Goal: Contribute content: Add original content to the website for others to see

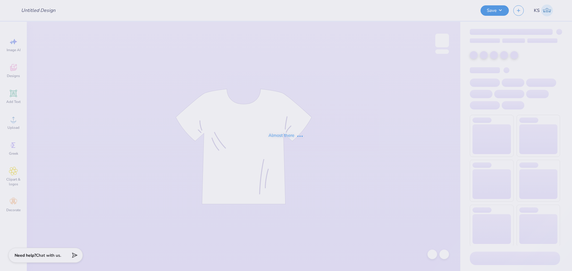
type input "senior merch phi mu"
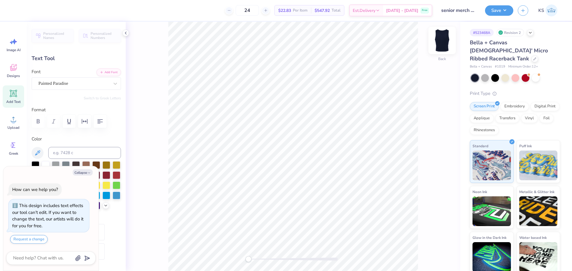
click at [439, 36] on img at bounding box center [442, 41] width 24 height 24
type textarea "x"
type input "3.11"
type textarea "x"
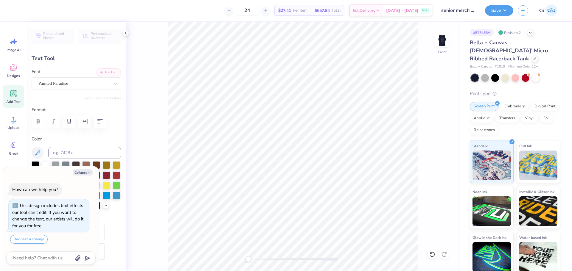
type textarea "5"
type textarea "x"
type textarea "52"
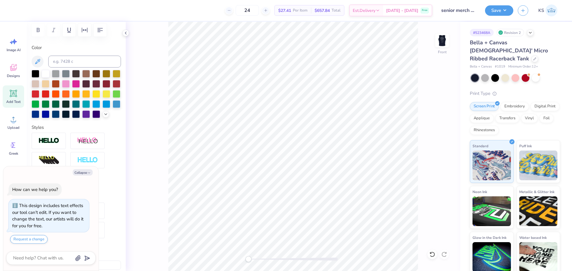
scroll to position [179, 0]
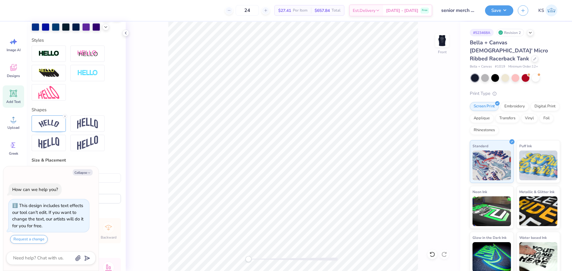
click at [82, 177] on div "Collapse How can we help you? This design includes text effects our tool can't …" at bounding box center [50, 219] width 95 height 105
click at [84, 173] on button "Collapse" at bounding box center [83, 173] width 20 height 6
type textarea "x"
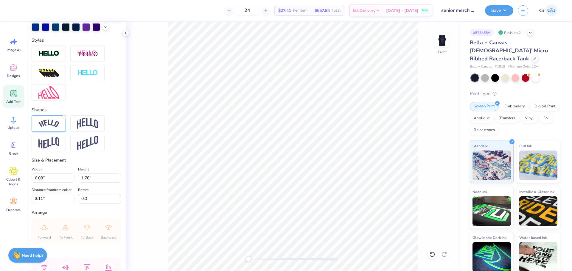
scroll to position [238, 0]
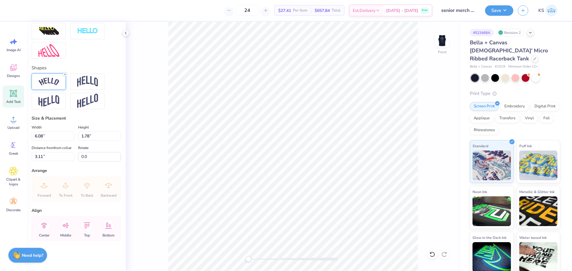
click at [64, 73] on icon at bounding box center [65, 75] width 4 height 4
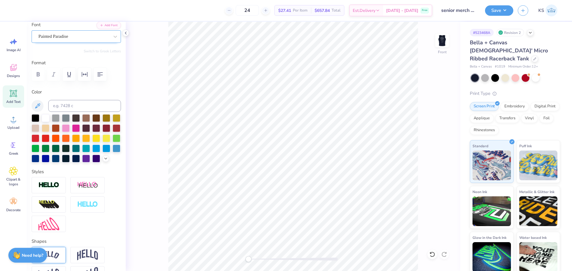
scroll to position [0, 0]
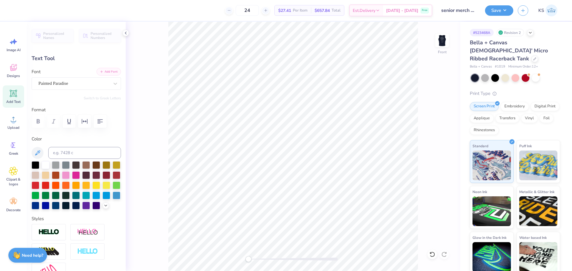
click at [102, 70] on button "Add Font" at bounding box center [109, 72] width 24 height 8
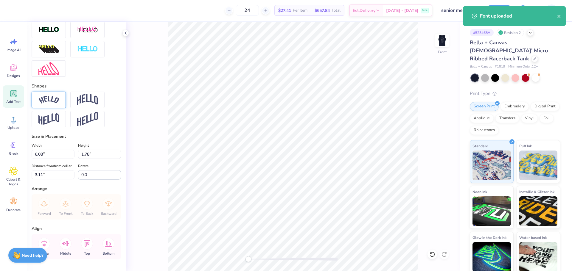
scroll to position [209, 0]
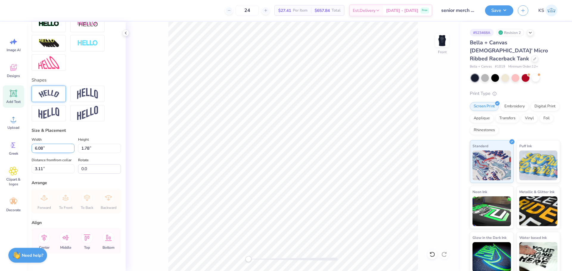
click at [51, 153] on input "6.08" at bounding box center [53, 148] width 43 height 9
type input "1.59"
type input "1.35"
type input "3.33"
click at [62, 153] on input "1.59" at bounding box center [53, 148] width 43 height 9
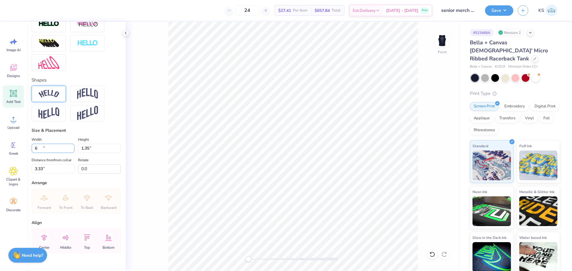
type input "6.00"
type input "5.09"
click at [62, 174] on input "1.45" at bounding box center [53, 168] width 43 height 9
type input "1.50"
click at [439, 41] on img at bounding box center [442, 41] width 24 height 24
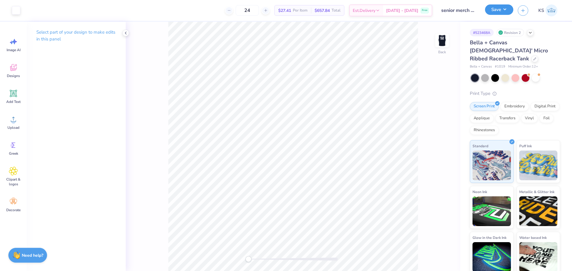
click at [495, 11] on button "Save" at bounding box center [499, 9] width 28 height 10
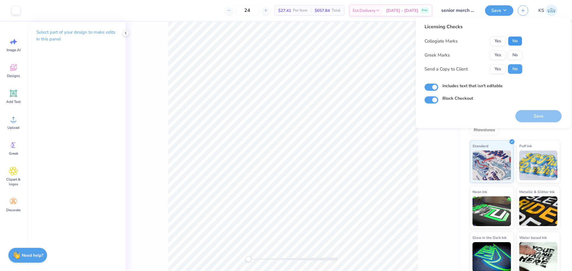
click at [514, 41] on button "No" at bounding box center [515, 41] width 14 height 10
drag, startPoint x: 512, startPoint y: 56, endPoint x: 503, endPoint y: 64, distance: 12.7
click at [511, 57] on button "No" at bounding box center [515, 55] width 14 height 10
click at [499, 67] on button "Yes" at bounding box center [497, 69] width 15 height 10
click at [524, 117] on button "Save" at bounding box center [538, 116] width 46 height 12
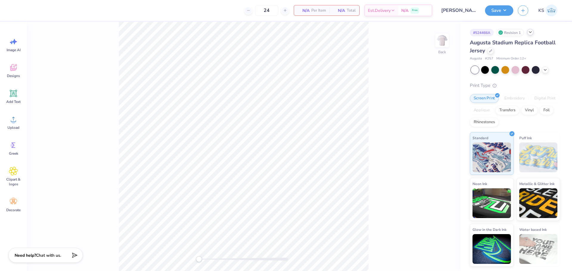
click at [532, 32] on icon at bounding box center [530, 32] width 5 height 5
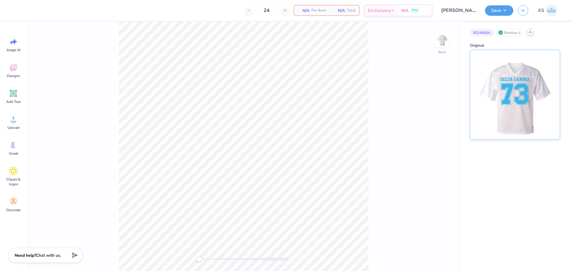
click at [521, 94] on img at bounding box center [515, 95] width 74 height 90
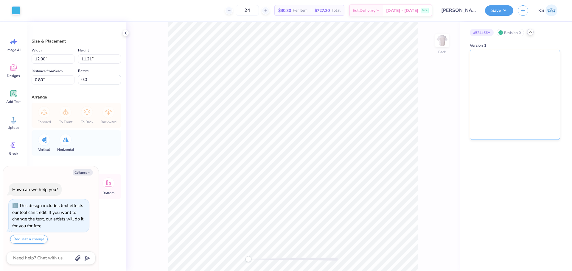
click at [502, 68] on img at bounding box center [515, 95] width 90 height 90
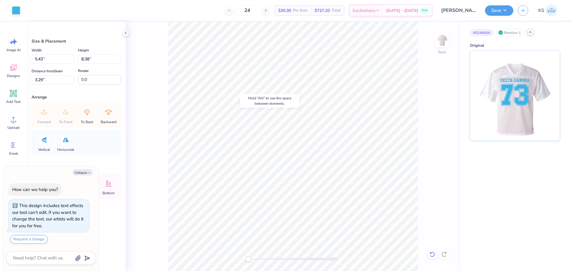
click at [434, 253] on icon at bounding box center [432, 254] width 5 height 5
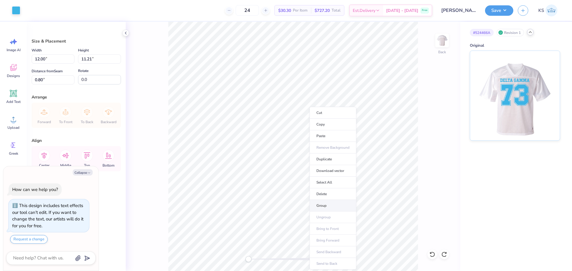
click at [334, 203] on li "Group" at bounding box center [333, 206] width 47 height 12
click at [15, 102] on span "Add Text" at bounding box center [13, 101] width 14 height 5
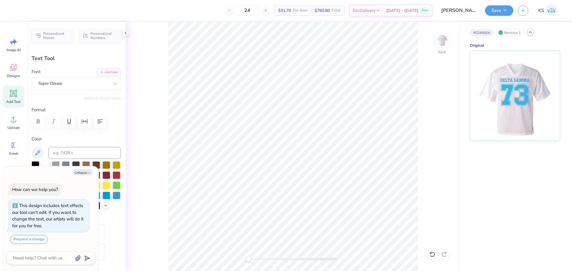
type textarea "x"
type textarea "D"
type textarea "x"
type textarea "DE"
type textarea "x"
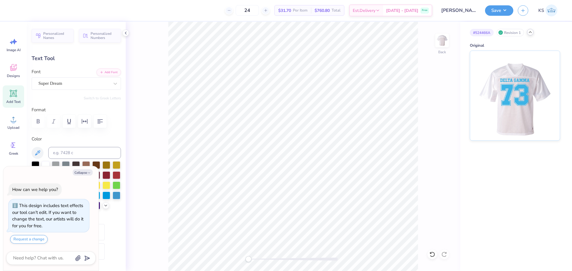
type textarea "DEL"
type textarea "x"
type textarea "DELT"
type textarea "x"
type textarea "DELTA"
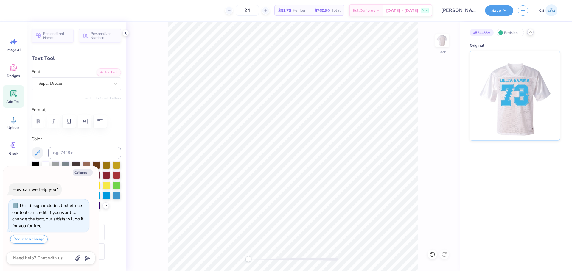
scroll to position [5, 1]
type textarea "x"
type textarea "DELTA"
type textarea "x"
type textarea "DELTA G"
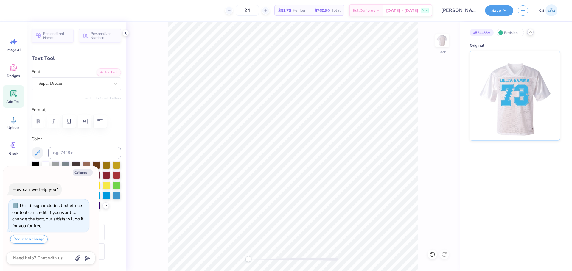
type textarea "x"
type textarea "DELTA GA"
type textarea "x"
type textarea "DELTA GAM"
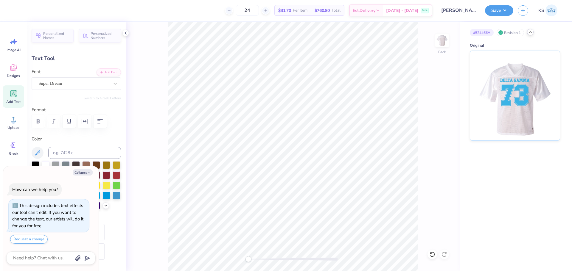
type textarea "x"
type textarea "DELTA [PERSON_NAME]"
type textarea "x"
type textarea "DELTA GAMMA"
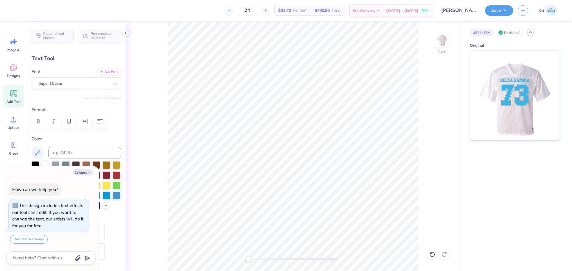
click at [101, 72] on line "button" at bounding box center [102, 72] width 2 height 0
type textarea "x"
type input "9.67"
type input "1.35"
type input "0.80"
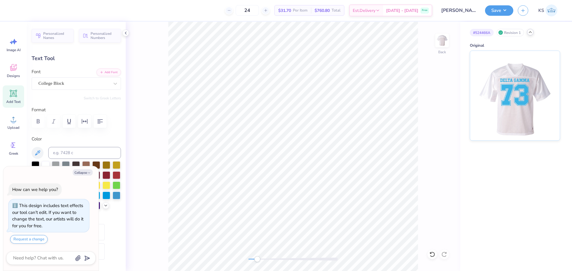
click at [257, 258] on div at bounding box center [292, 259] width 89 height 3
click at [39, 162] on div at bounding box center [36, 165] width 8 height 8
click at [103, 86] on div "College Block" at bounding box center [74, 83] width 72 height 9
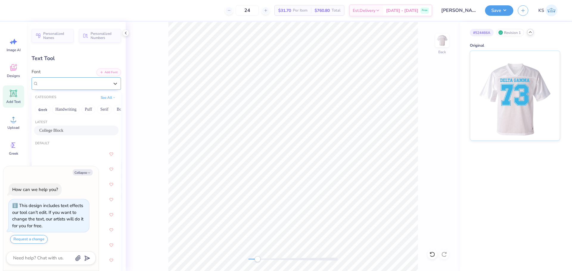
type textarea "x"
click at [69, 155] on div at bounding box center [76, 154] width 74 height 11
type input "COLLEGE"
type textarea "x"
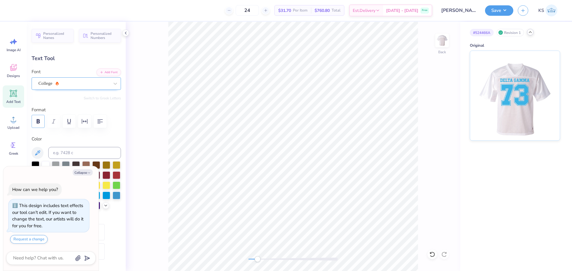
click at [35, 121] on icon "button" at bounding box center [38, 121] width 7 height 7
type textarea "x"
type input "11.99"
type input "1.24"
type input "2.02"
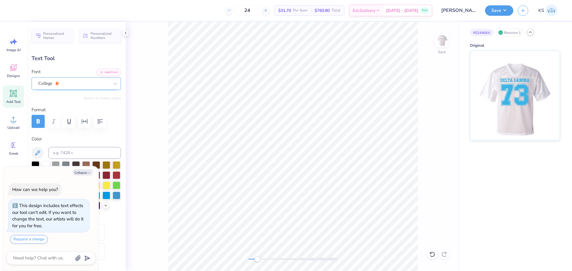
scroll to position [5, 1]
click at [243, 260] on div "Back" at bounding box center [293, 147] width 335 height 250
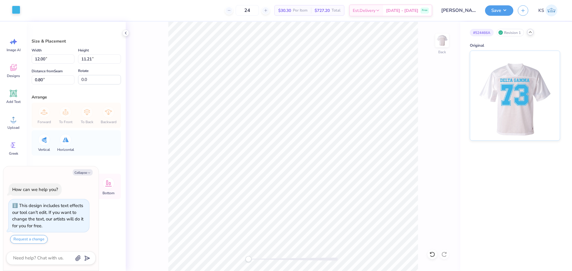
click at [18, 10] on div at bounding box center [16, 10] width 8 height 8
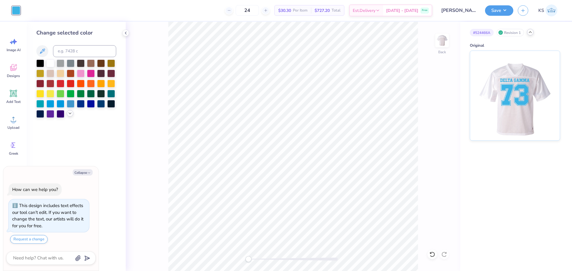
click at [71, 114] on icon at bounding box center [70, 113] width 5 height 5
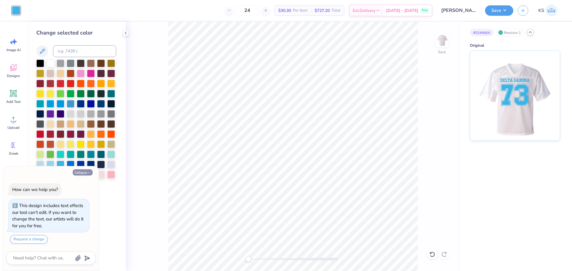
click at [85, 173] on button "Collapse" at bounding box center [83, 173] width 20 height 6
type textarea "x"
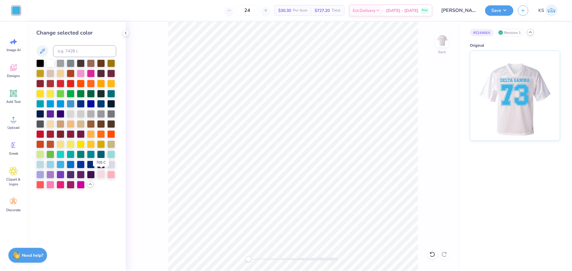
click at [104, 176] on div at bounding box center [101, 174] width 8 height 8
click at [112, 174] on div at bounding box center [111, 174] width 8 height 8
click at [83, 73] on div at bounding box center [81, 73] width 8 height 8
click at [53, 185] on div at bounding box center [50, 185] width 8 height 8
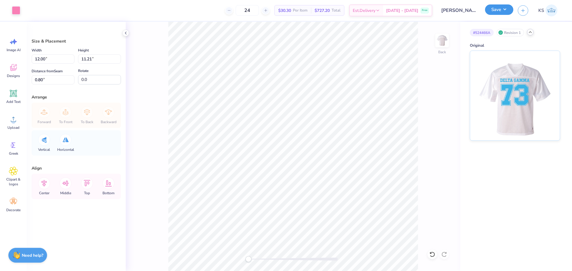
click at [490, 10] on button "Save" at bounding box center [499, 9] width 28 height 10
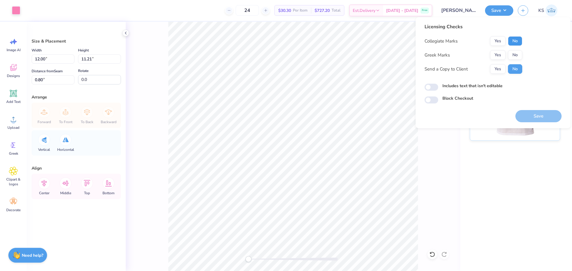
drag, startPoint x: 517, startPoint y: 41, endPoint x: 510, endPoint y: 46, distance: 8.0
click at [516, 41] on button "No" at bounding box center [515, 41] width 14 height 10
click at [498, 55] on button "Yes" at bounding box center [497, 55] width 15 height 10
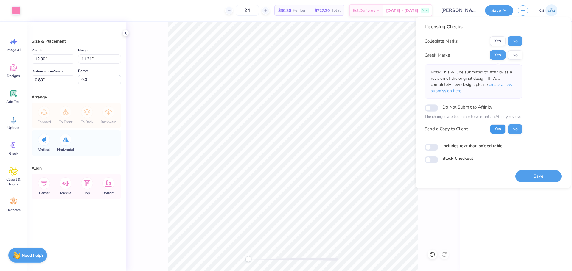
click at [500, 128] on button "Yes" at bounding box center [497, 130] width 15 height 10
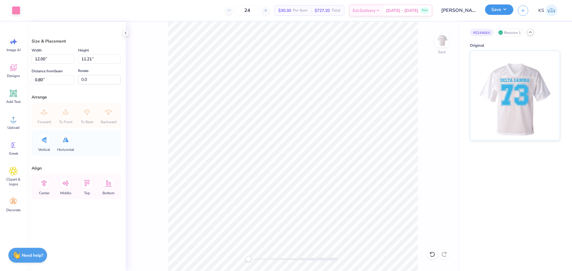
click at [496, 12] on button "Save" at bounding box center [499, 9] width 28 height 10
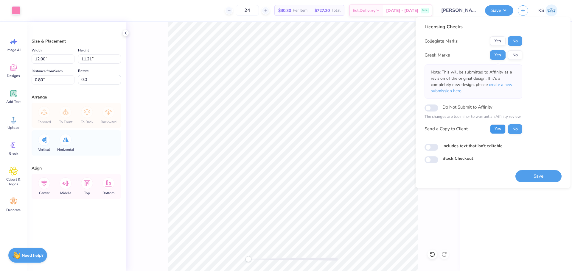
click at [500, 128] on button "Yes" at bounding box center [497, 130] width 15 height 10
drag, startPoint x: 536, startPoint y: 178, endPoint x: 528, endPoint y: 178, distance: 7.7
click at [534, 176] on button "Save" at bounding box center [538, 176] width 46 height 12
